Goal: Transaction & Acquisition: Register for event/course

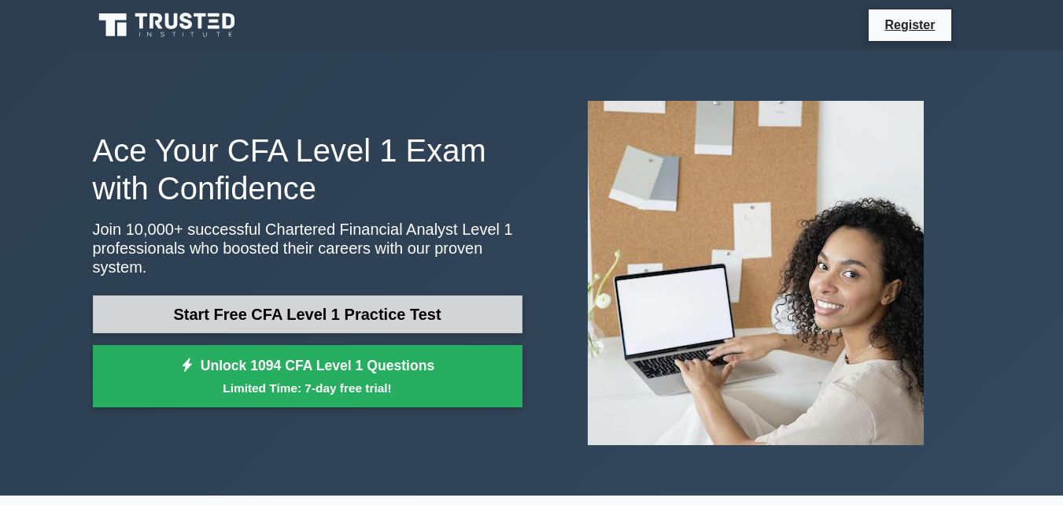
click at [271, 305] on link "Start Free CFA Level 1 Practice Test" at bounding box center [308, 314] width 430 height 38
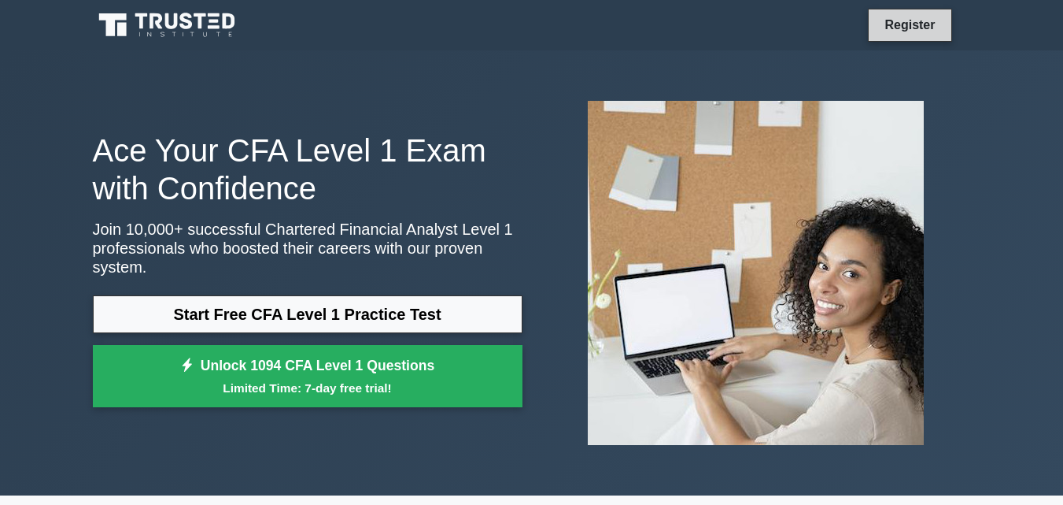
click at [904, 23] on link "Register" at bounding box center [909, 25] width 69 height 20
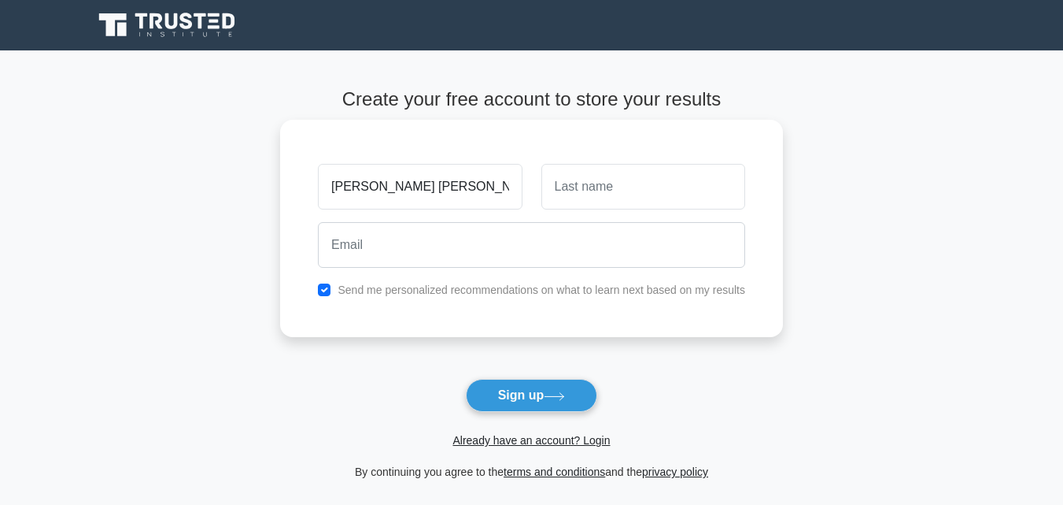
drag, startPoint x: 451, startPoint y: 190, endPoint x: 326, endPoint y: 190, distance: 125.2
click at [326, 190] on input "[PERSON_NAME] [PERSON_NAME]" at bounding box center [420, 187] width 204 height 46
drag, startPoint x: 366, startPoint y: 187, endPoint x: 496, endPoint y: 186, distance: 129.9
click at [496, 186] on input "Syed Saiful Islam" at bounding box center [420, 187] width 204 height 46
type input "[PERSON_NAME]"
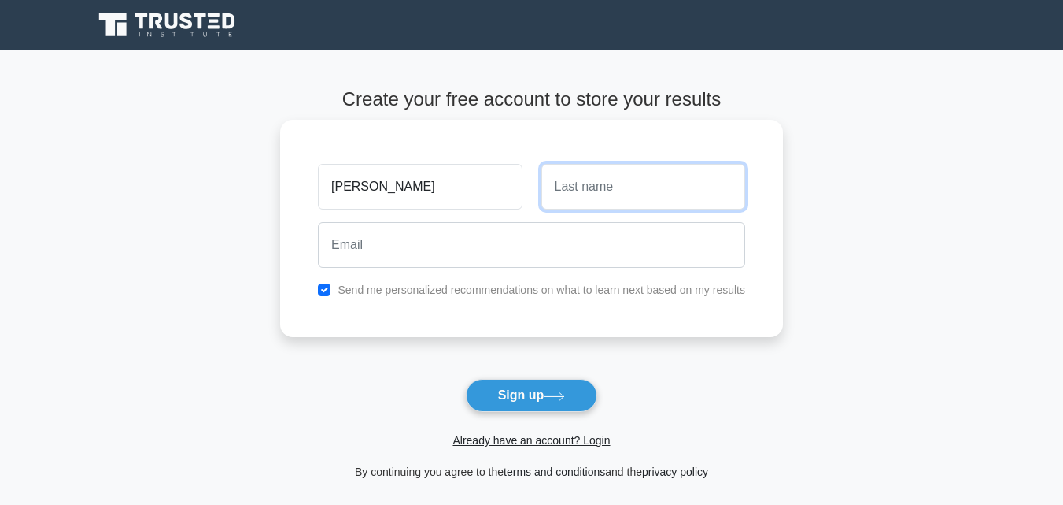
click at [568, 179] on input "text" at bounding box center [644, 187] width 204 height 46
type input "Saiful Islam"
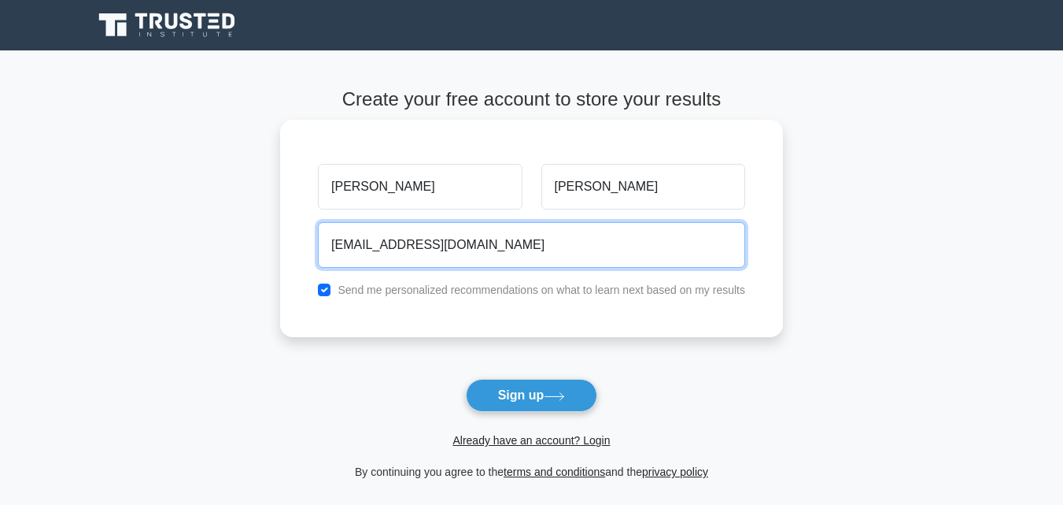
click at [494, 244] on input "saiful.professional2050@gmial.com" at bounding box center [531, 245] width 427 height 46
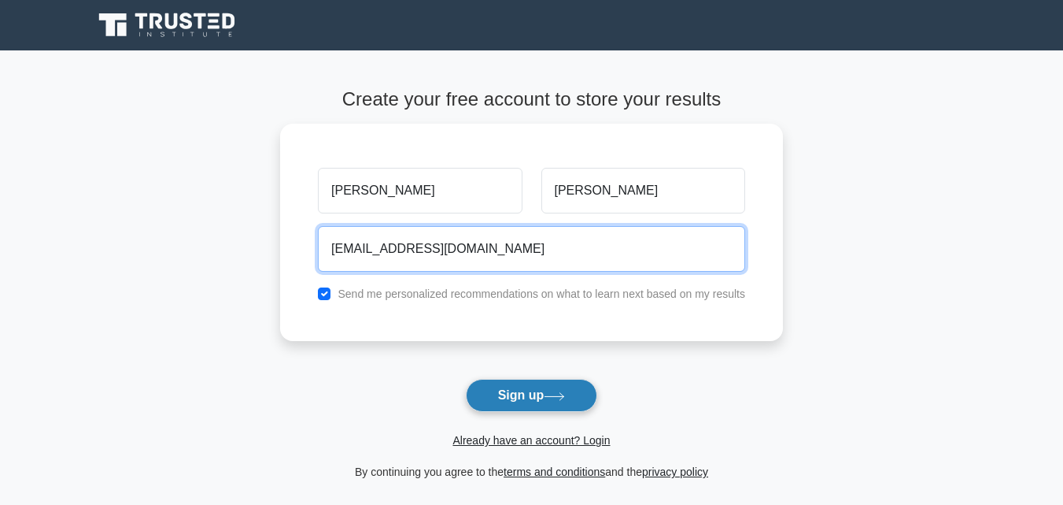
type input "saiful.professional2050@gmail.com"
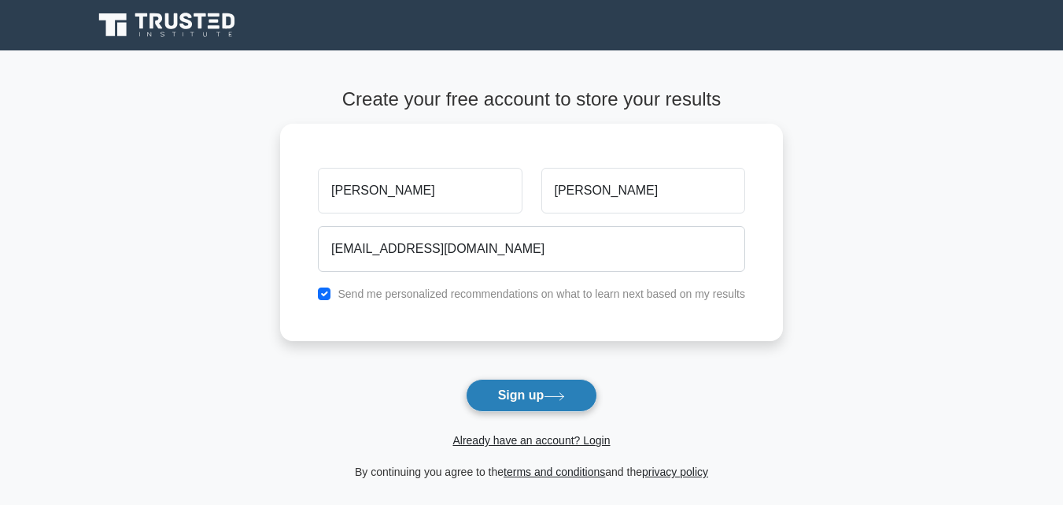
click at [515, 401] on button "Sign up" at bounding box center [532, 395] width 132 height 33
